Goal: Task Accomplishment & Management: Complete application form

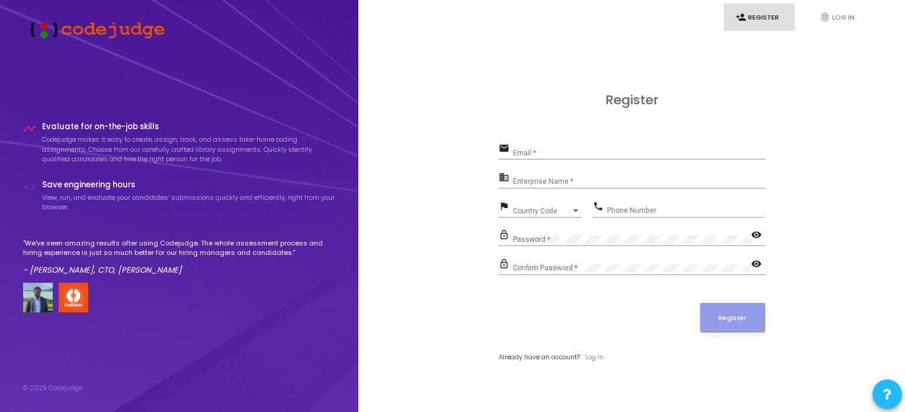
click at [564, 153] on input "Email *" at bounding box center [639, 153] width 252 height 8
type input "[EMAIL_ADDRESS][DOMAIN_NAME]"
click at [540, 178] on input "Enterprise Name *" at bounding box center [639, 182] width 252 height 8
click at [539, 175] on div "Enterprise Name *" at bounding box center [639, 179] width 252 height 18
click at [536, 178] on input "Enterprise Name *" at bounding box center [639, 182] width 252 height 8
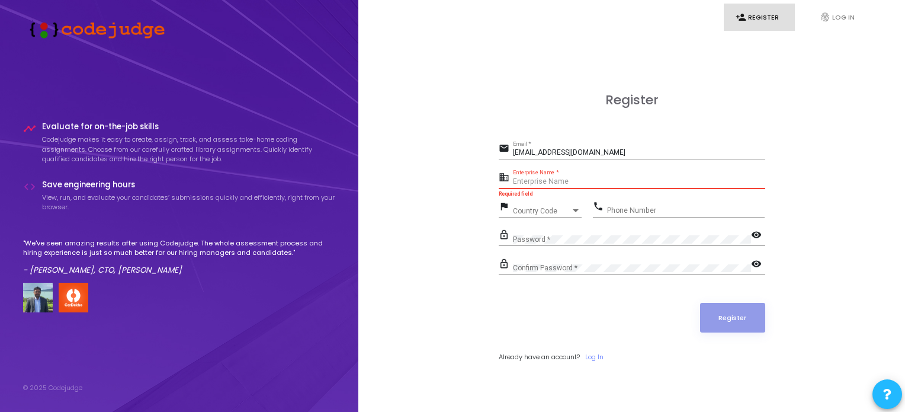
paste input "Payoneer"
type input "Payoneer"
click at [552, 208] on span "Country Code" at bounding box center [542, 210] width 58 height 7
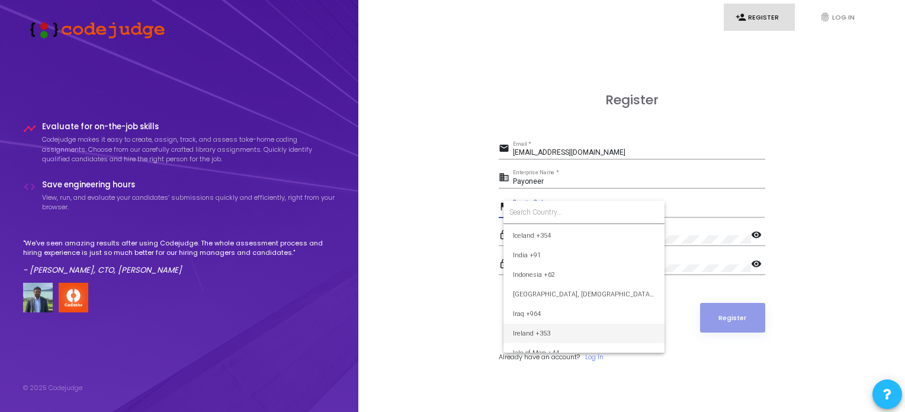
scroll to position [1837, 0]
click at [540, 273] on span "India +91" at bounding box center [584, 274] width 142 height 20
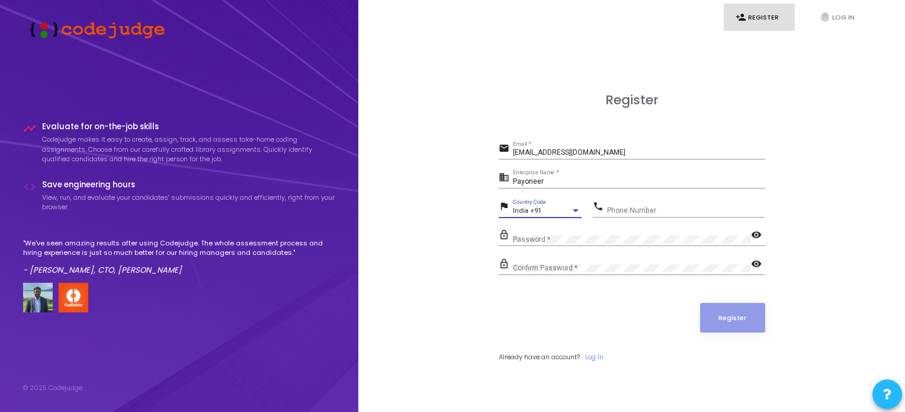
click at [623, 209] on input "Phone Number" at bounding box center [686, 210] width 158 height 8
type input "7985708152"
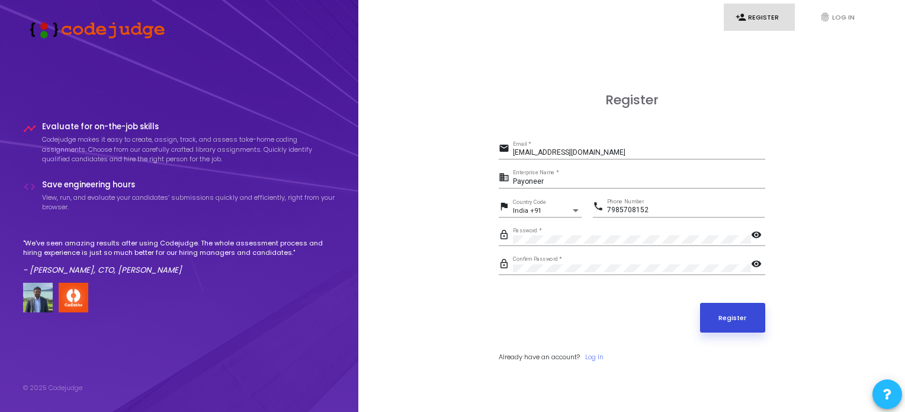
click at [737, 316] on button "Register" at bounding box center [732, 318] width 65 height 30
